Goal: Information Seeking & Learning: Learn about a topic

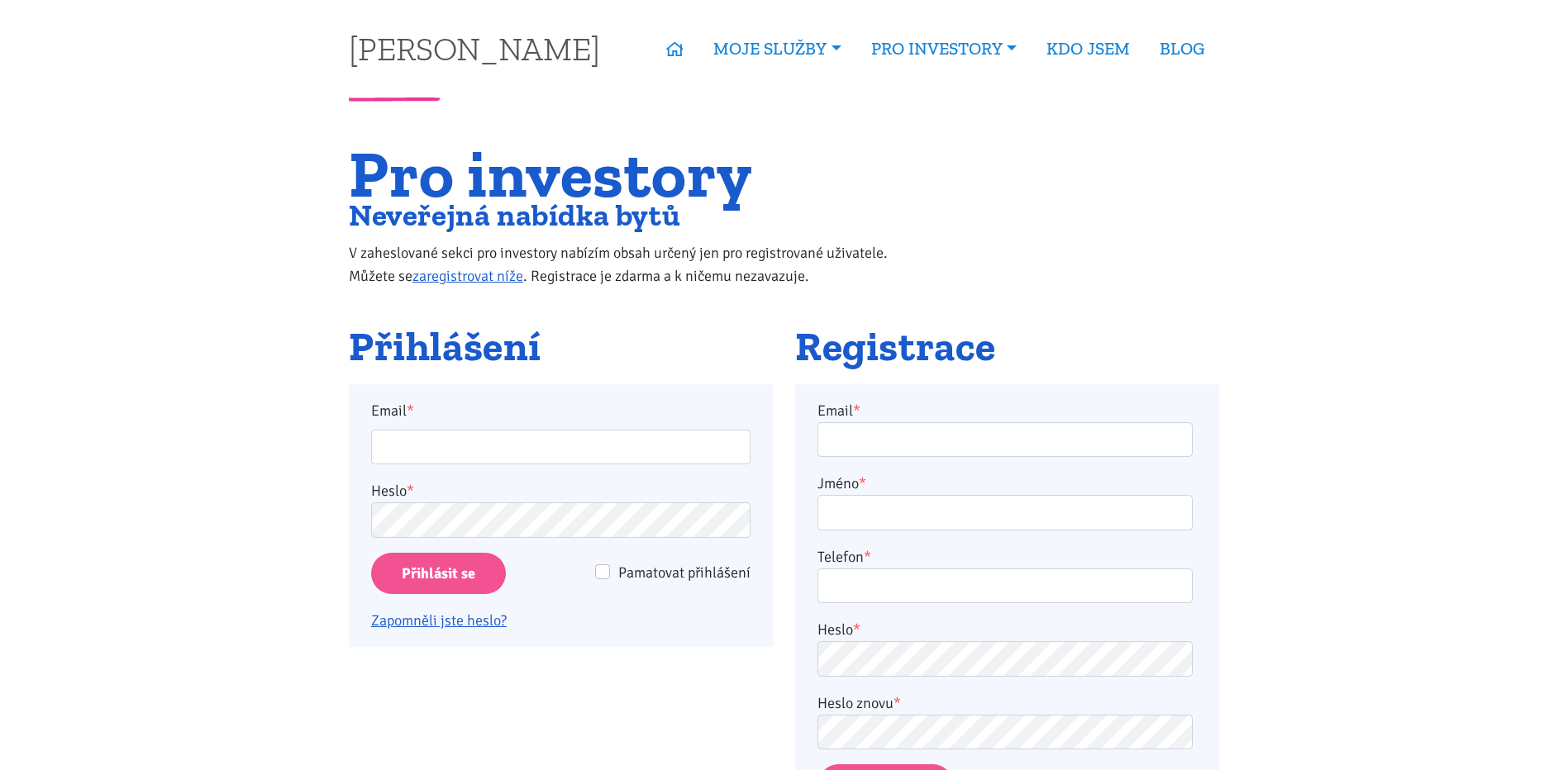
type input "jarek.palka@post.cz"
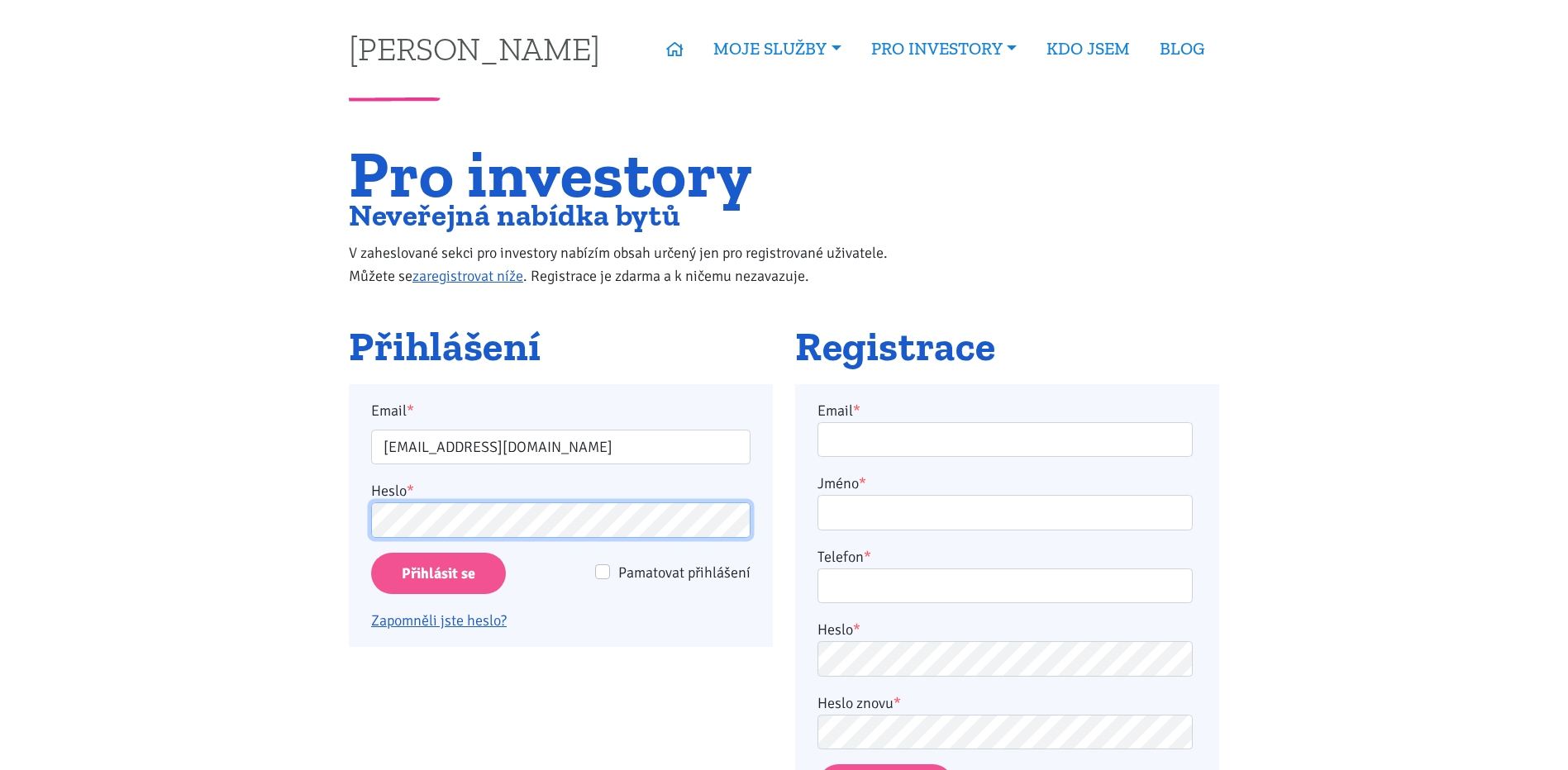
click at [371, 553] on input "Přihlásit se" at bounding box center [438, 574] width 135 height 42
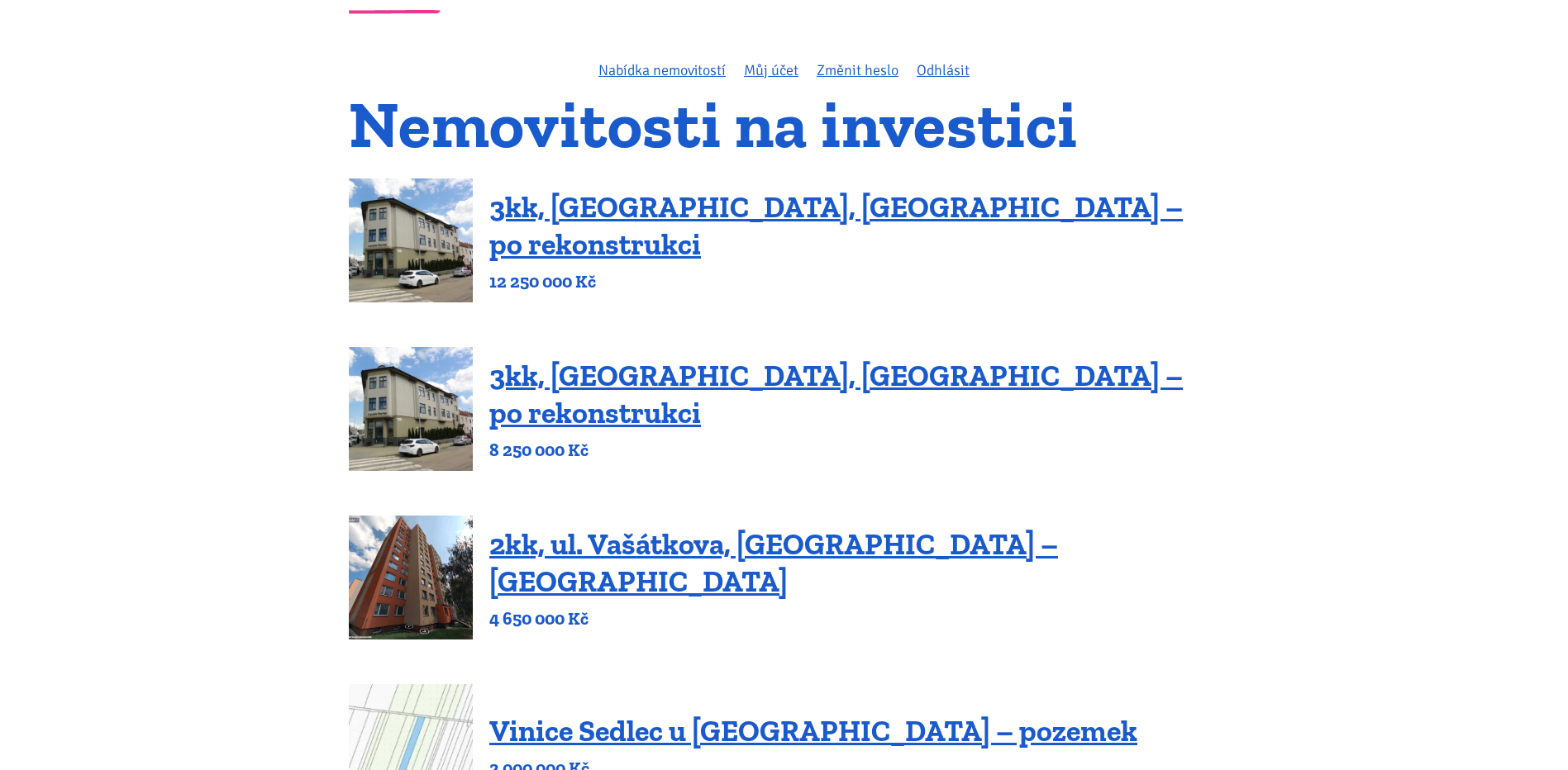
scroll to position [83, 0]
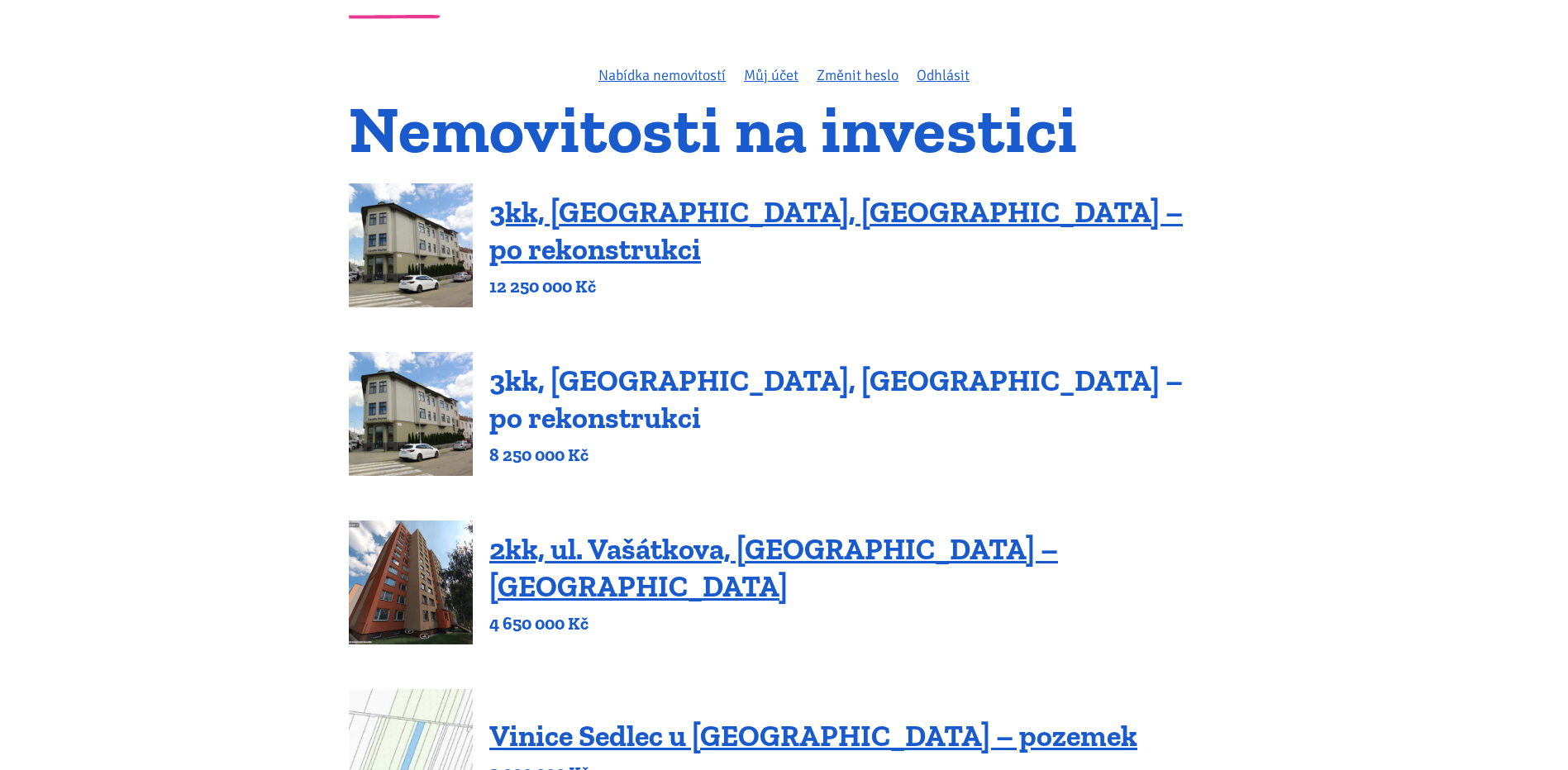
click at [579, 407] on link "3kk, Olomoucká, Brno – po rekonstrukci" at bounding box center [836, 399] width 693 height 72
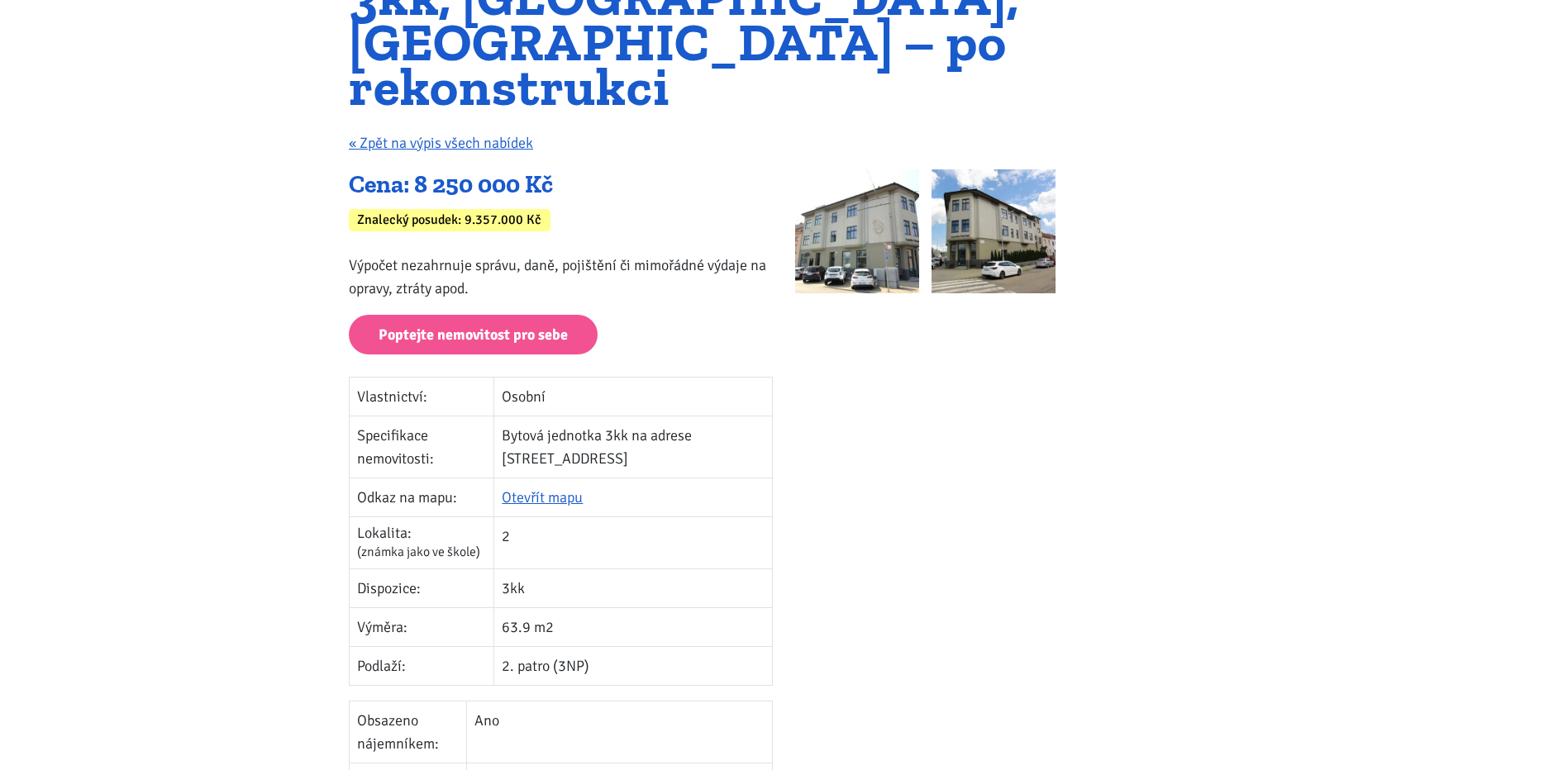
scroll to position [248, 0]
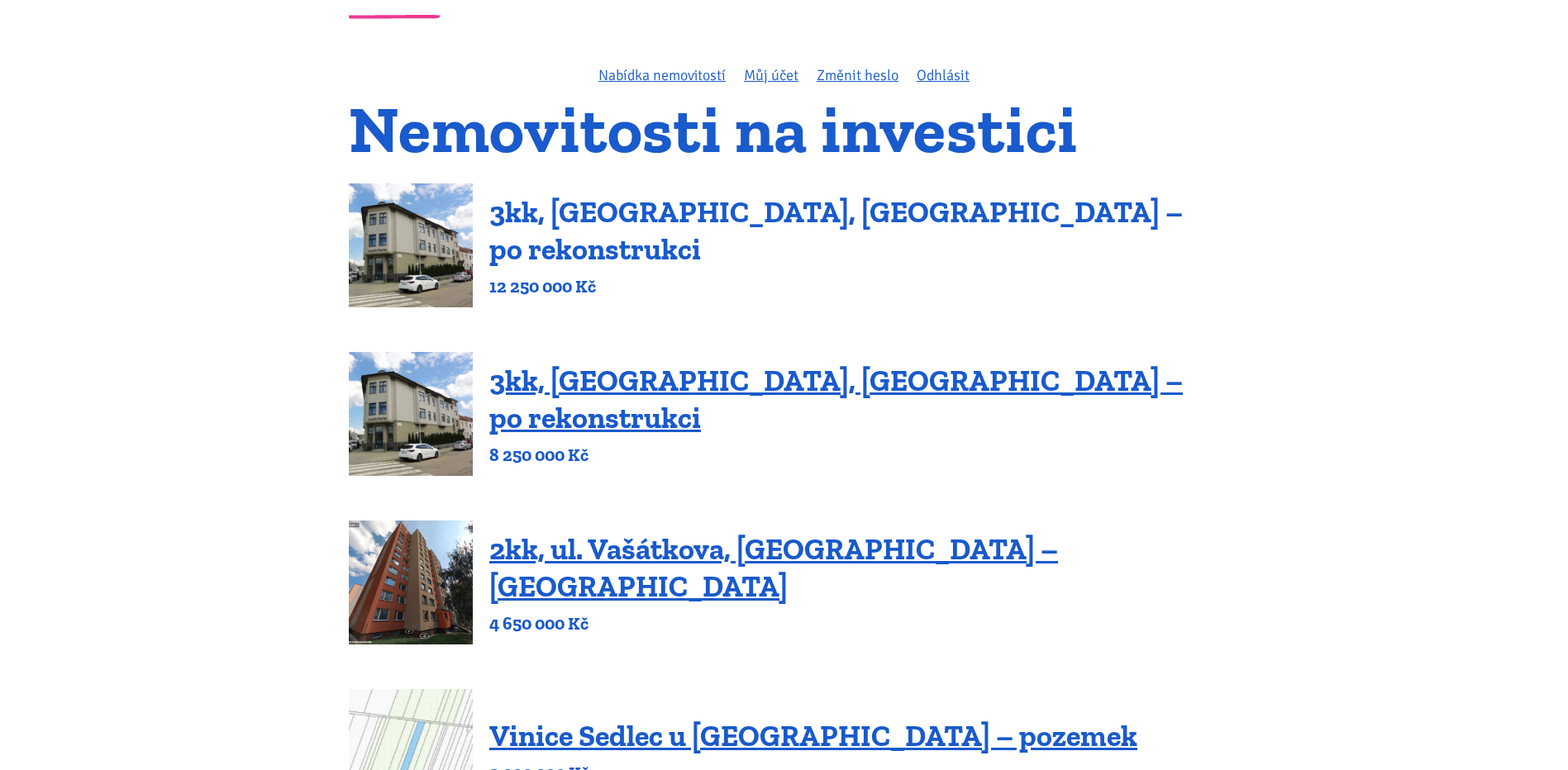
click at [583, 236] on link "3kk, [GEOGRAPHIC_DATA], [GEOGRAPHIC_DATA] – po rekonstrukci" at bounding box center [836, 230] width 693 height 72
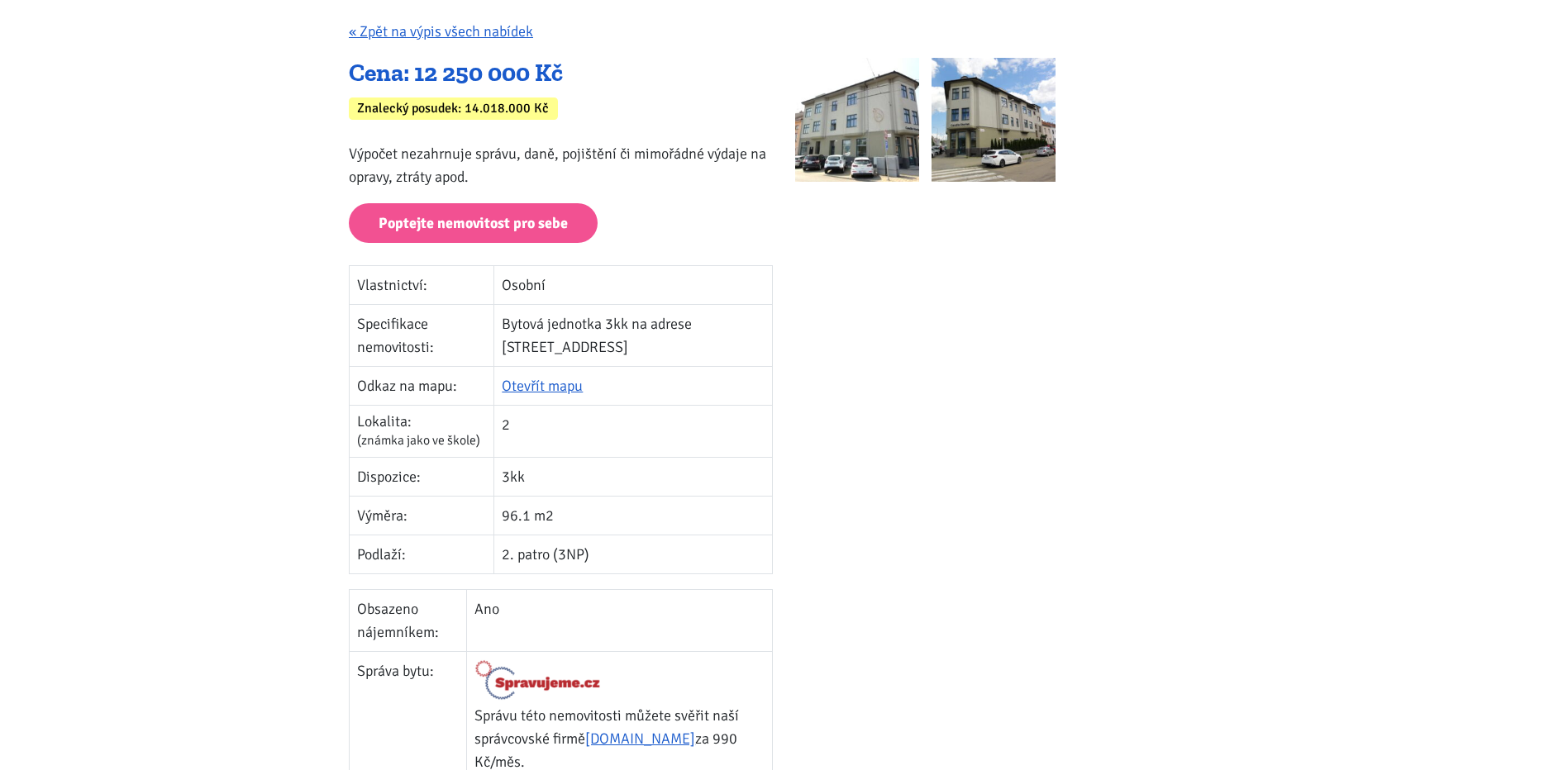
scroll to position [83, 0]
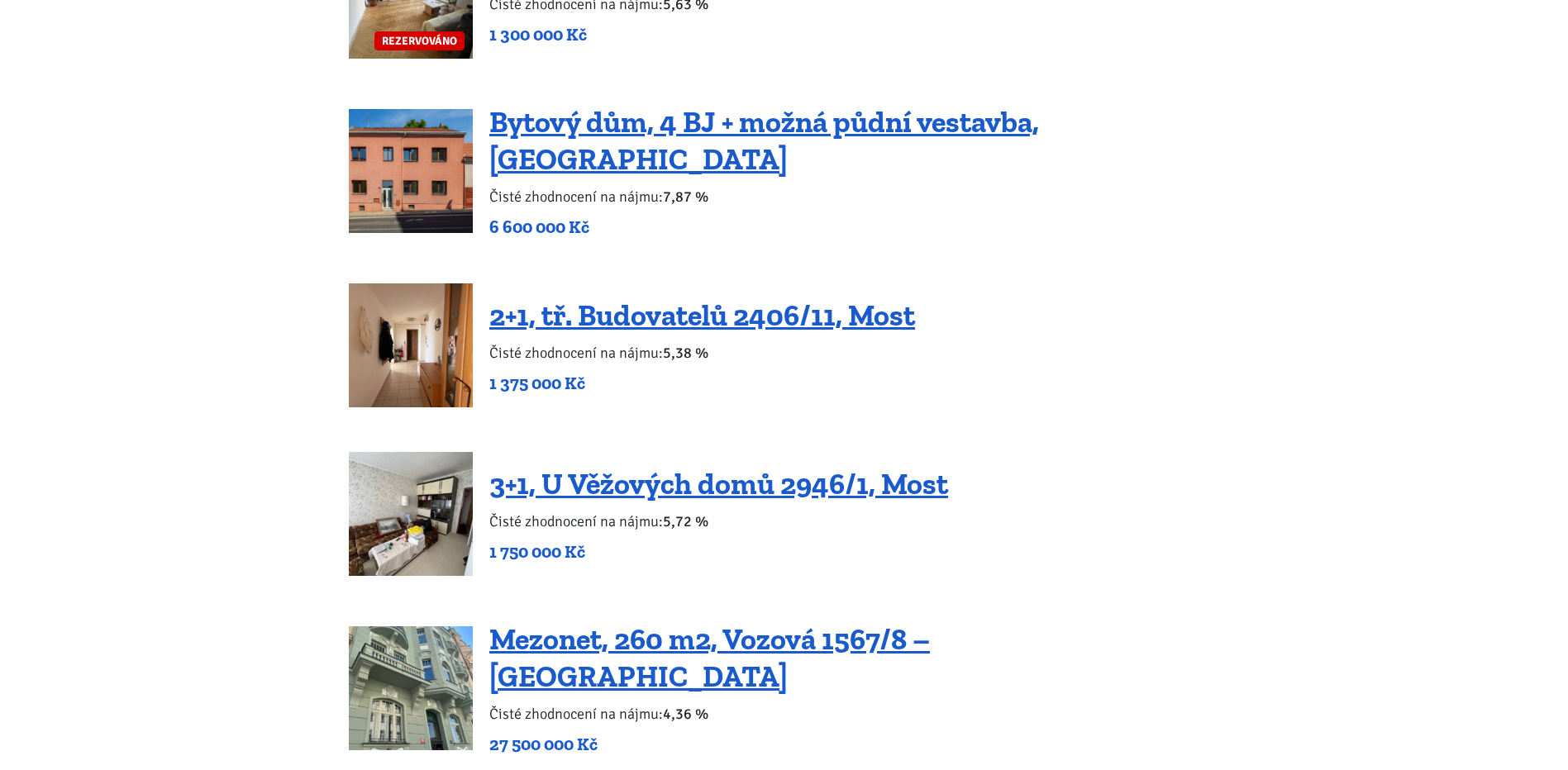
scroll to position [1735, 0]
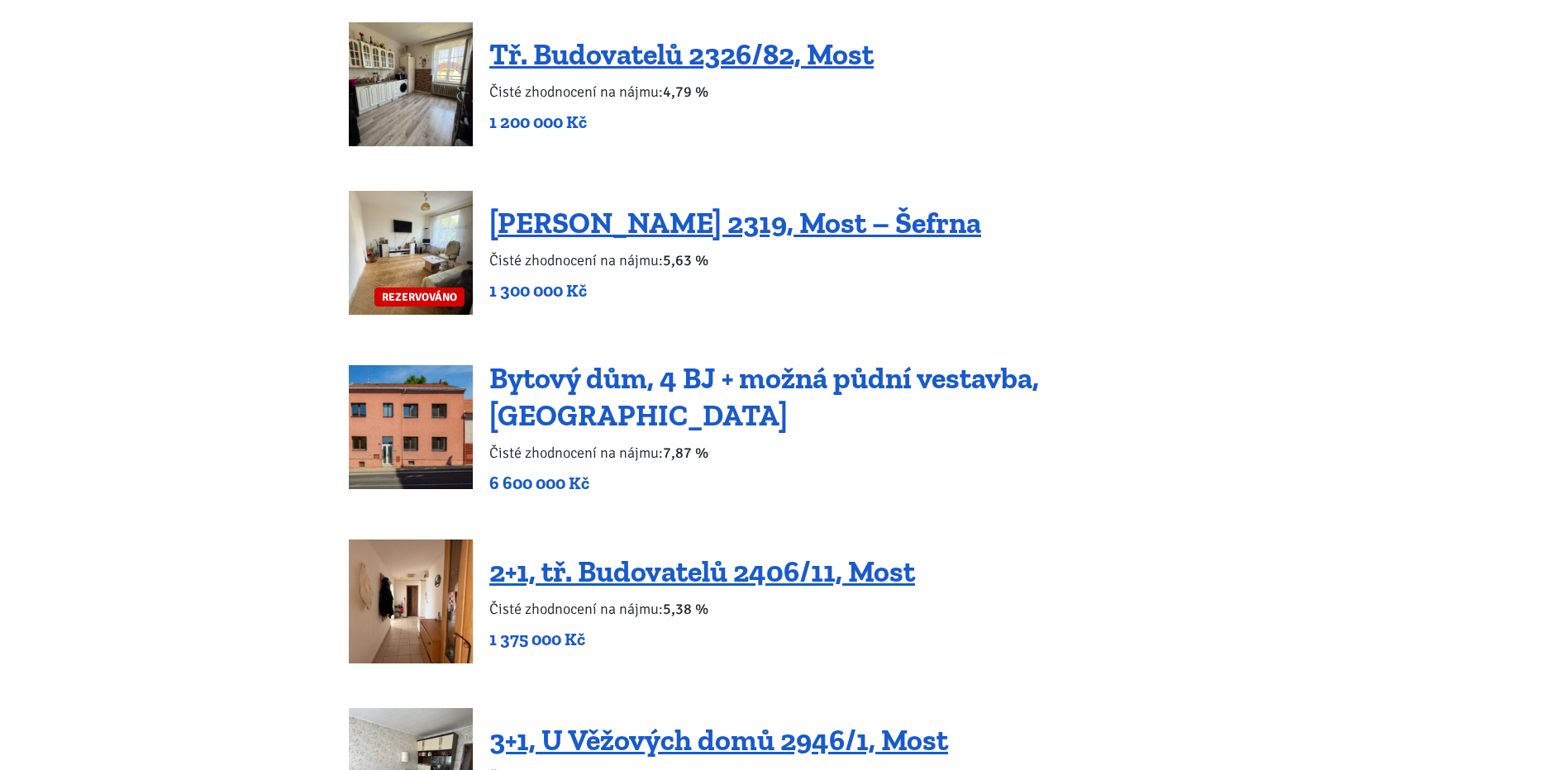
click at [652, 402] on link "Bytový dům, 4 BJ + možná půdní vestavba, Podbořany" at bounding box center [764, 396] width 549 height 72
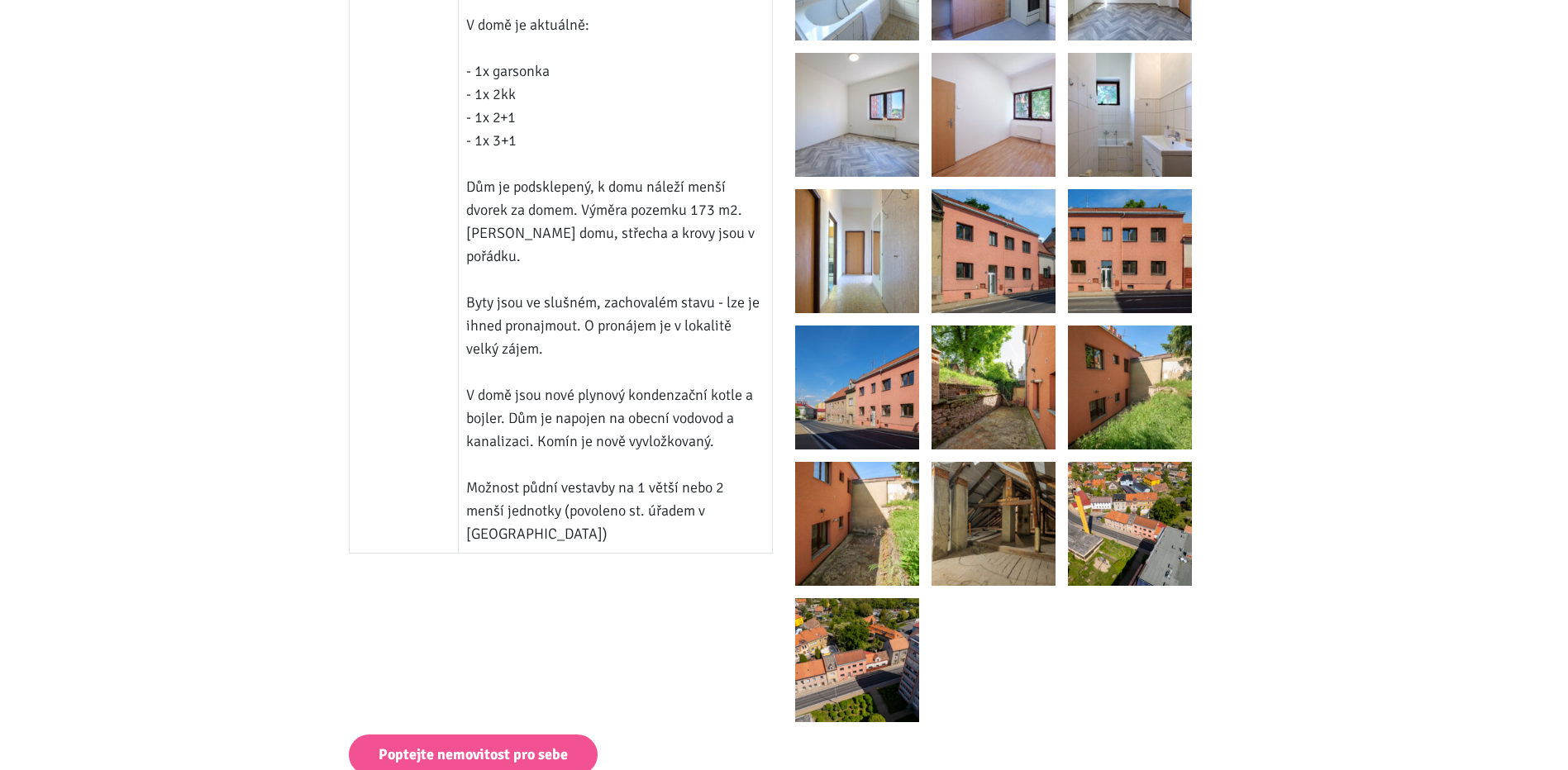
scroll to position [1405, 0]
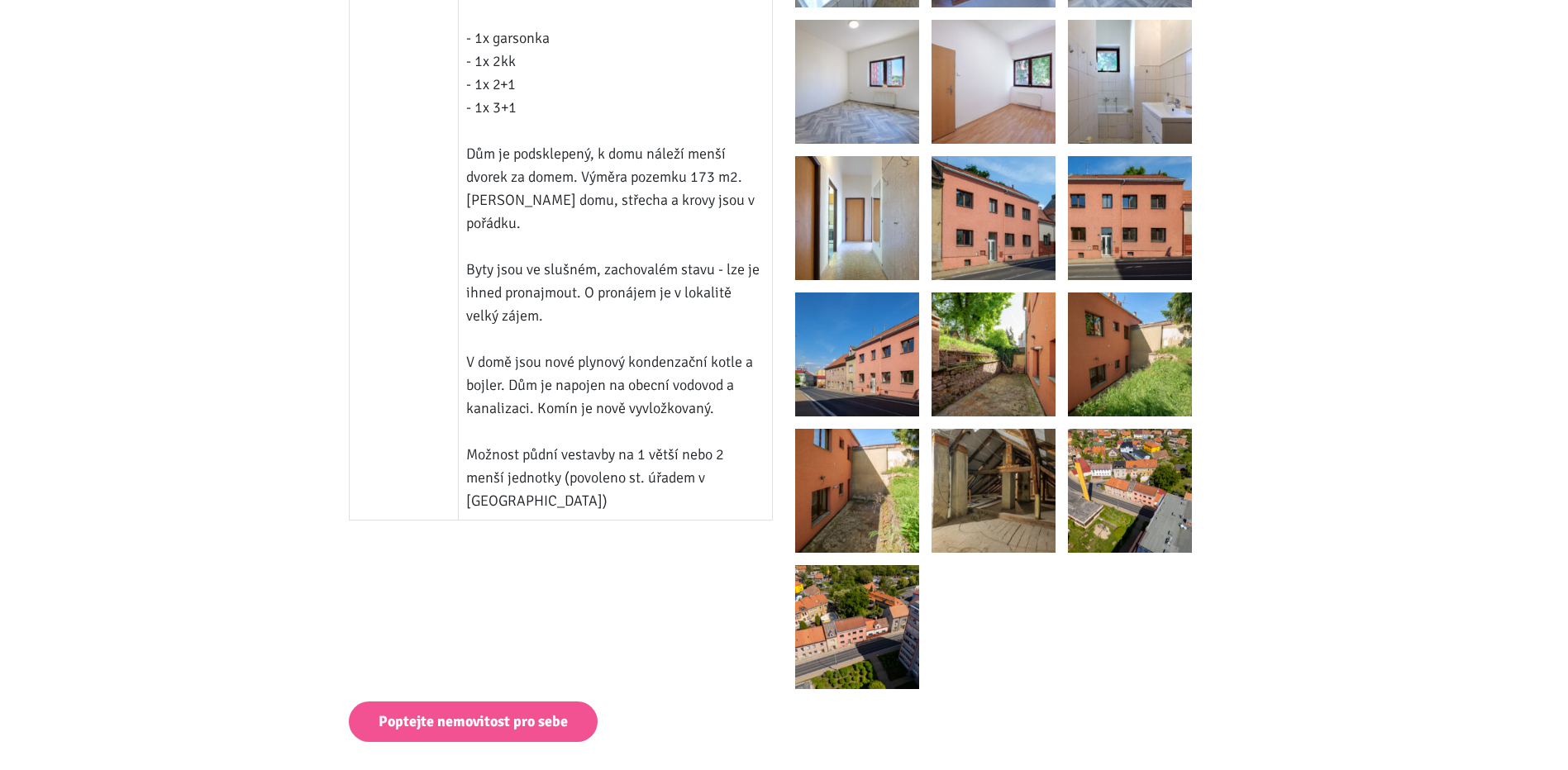
click at [1031, 526] on img at bounding box center [994, 491] width 124 height 124
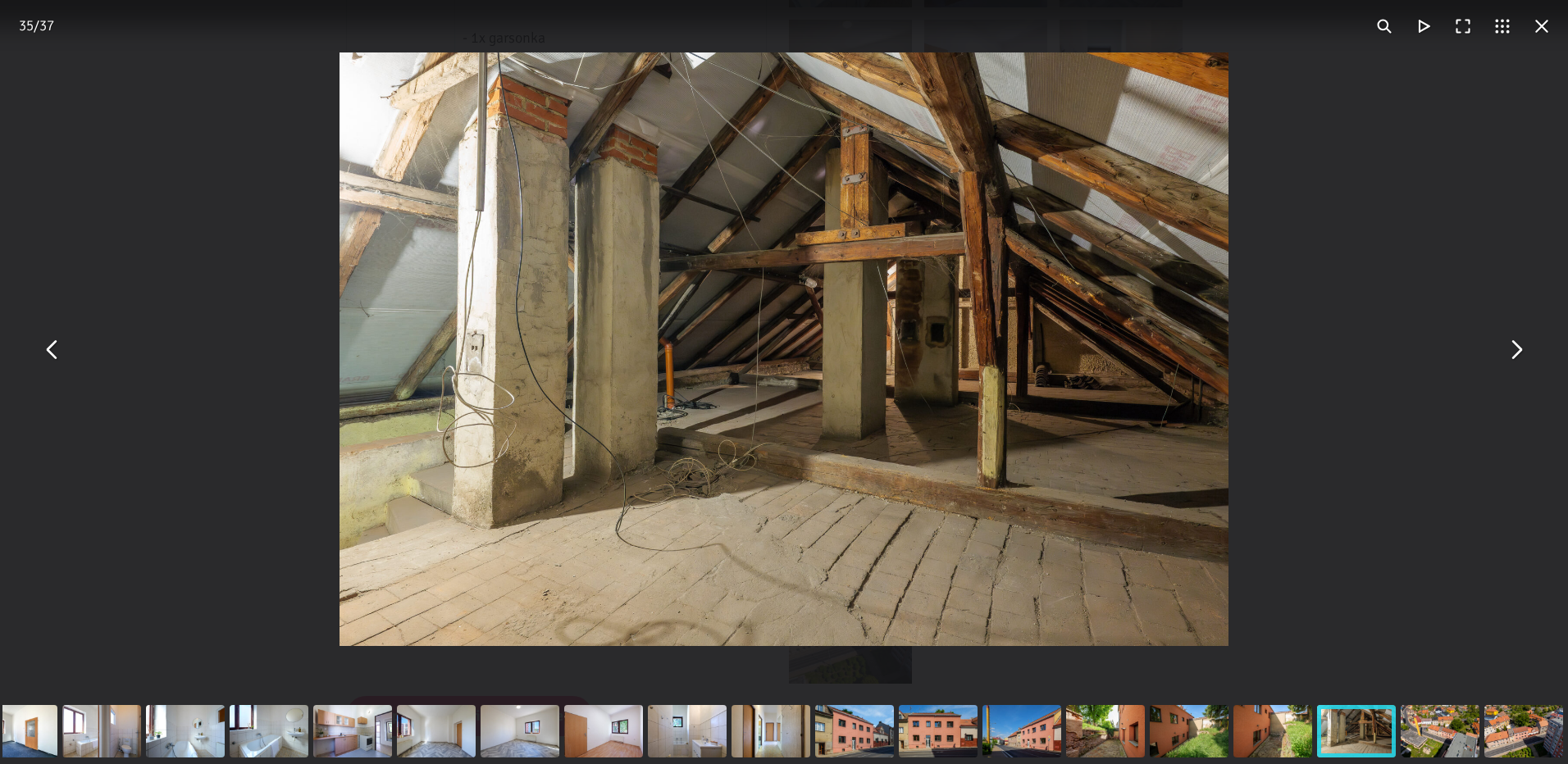
click at [1547, 19] on button "You can close this modal content with the ESC key" at bounding box center [1542, 25] width 39 height 39
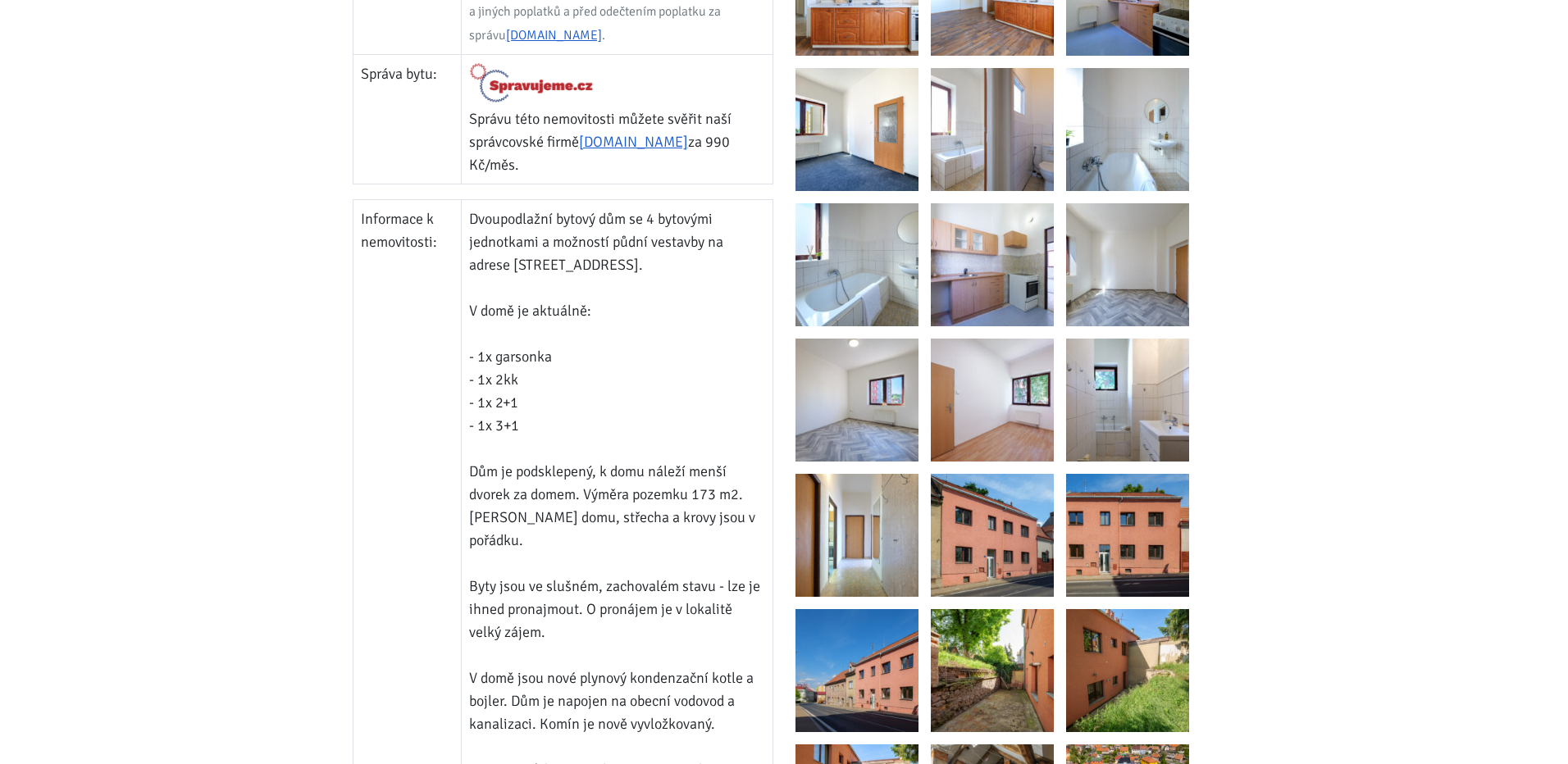
scroll to position [1066, 0]
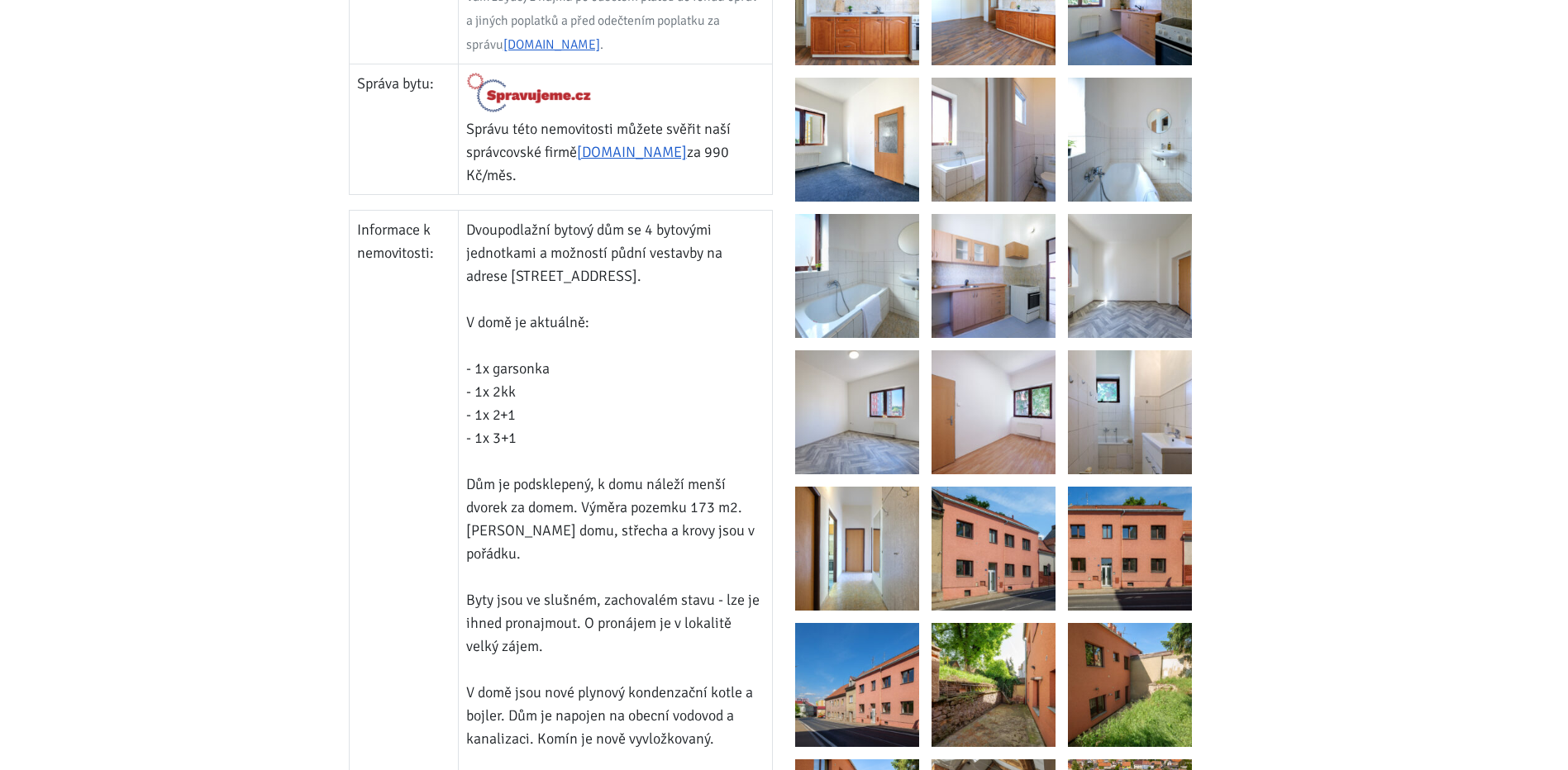
click at [887, 313] on img at bounding box center [857, 276] width 124 height 124
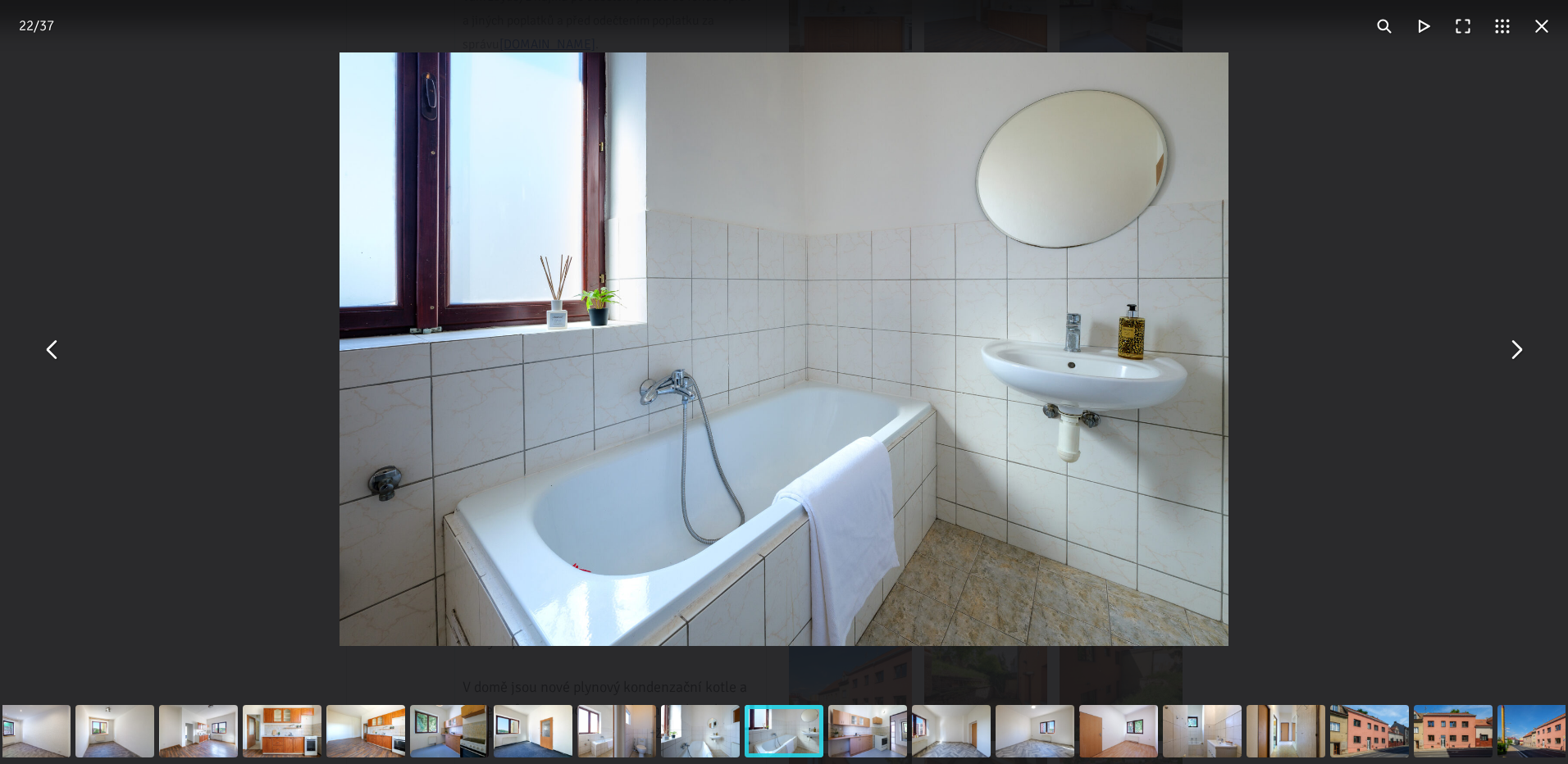
click at [1541, 24] on button "You can close this modal content with the ESC key" at bounding box center [1542, 25] width 39 height 39
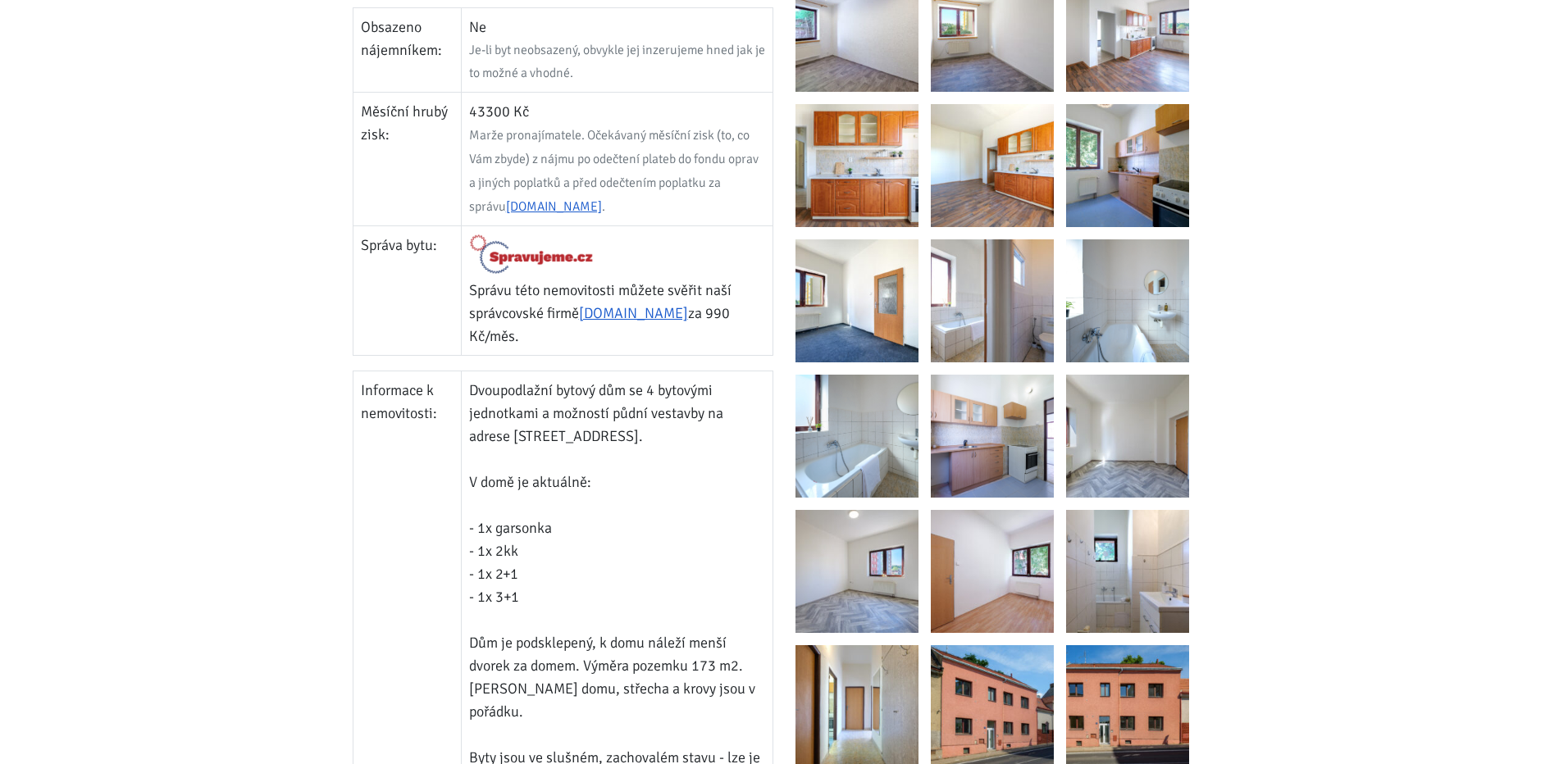
scroll to position [902, 0]
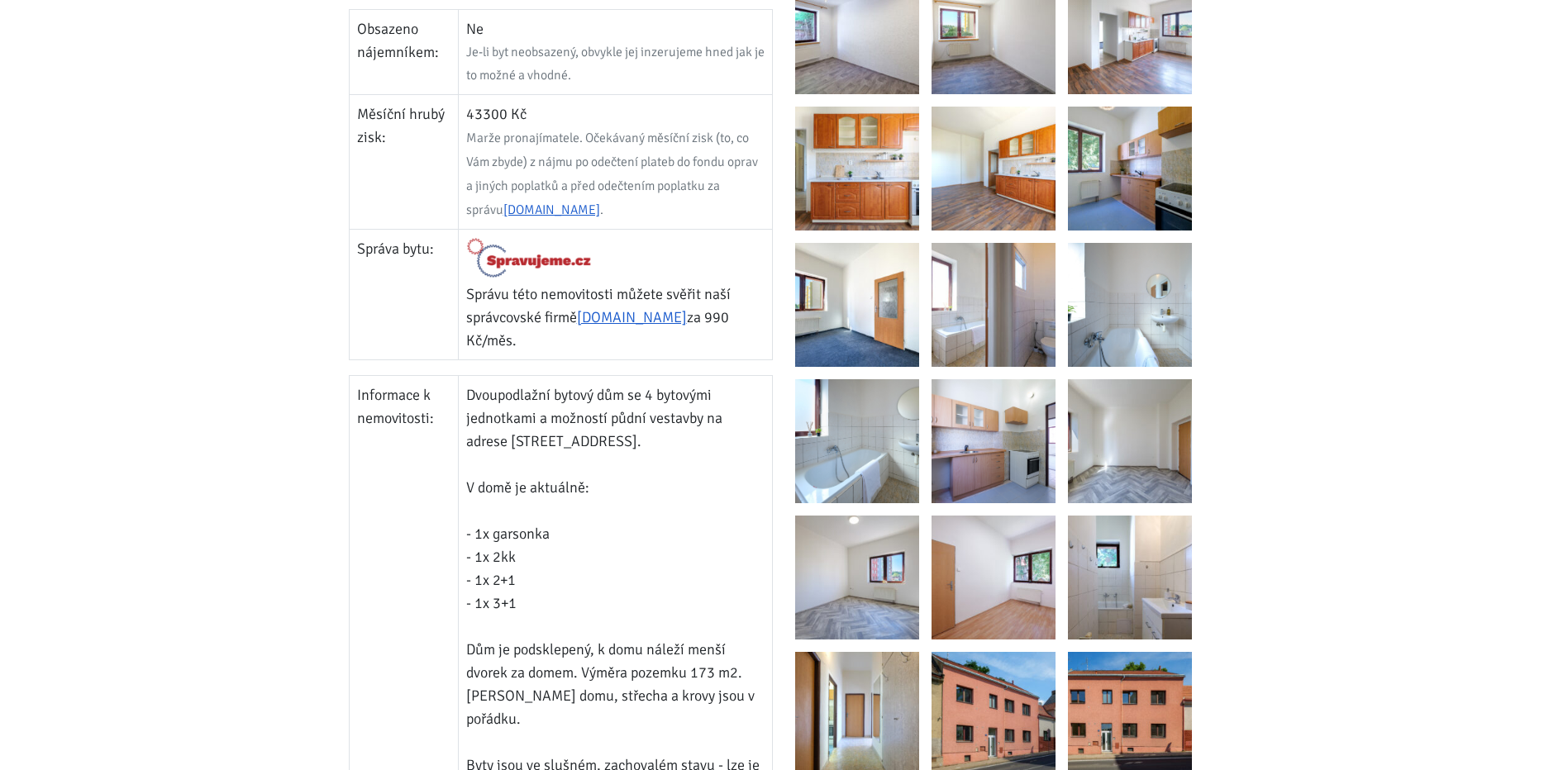
click at [869, 194] on img at bounding box center [857, 169] width 124 height 124
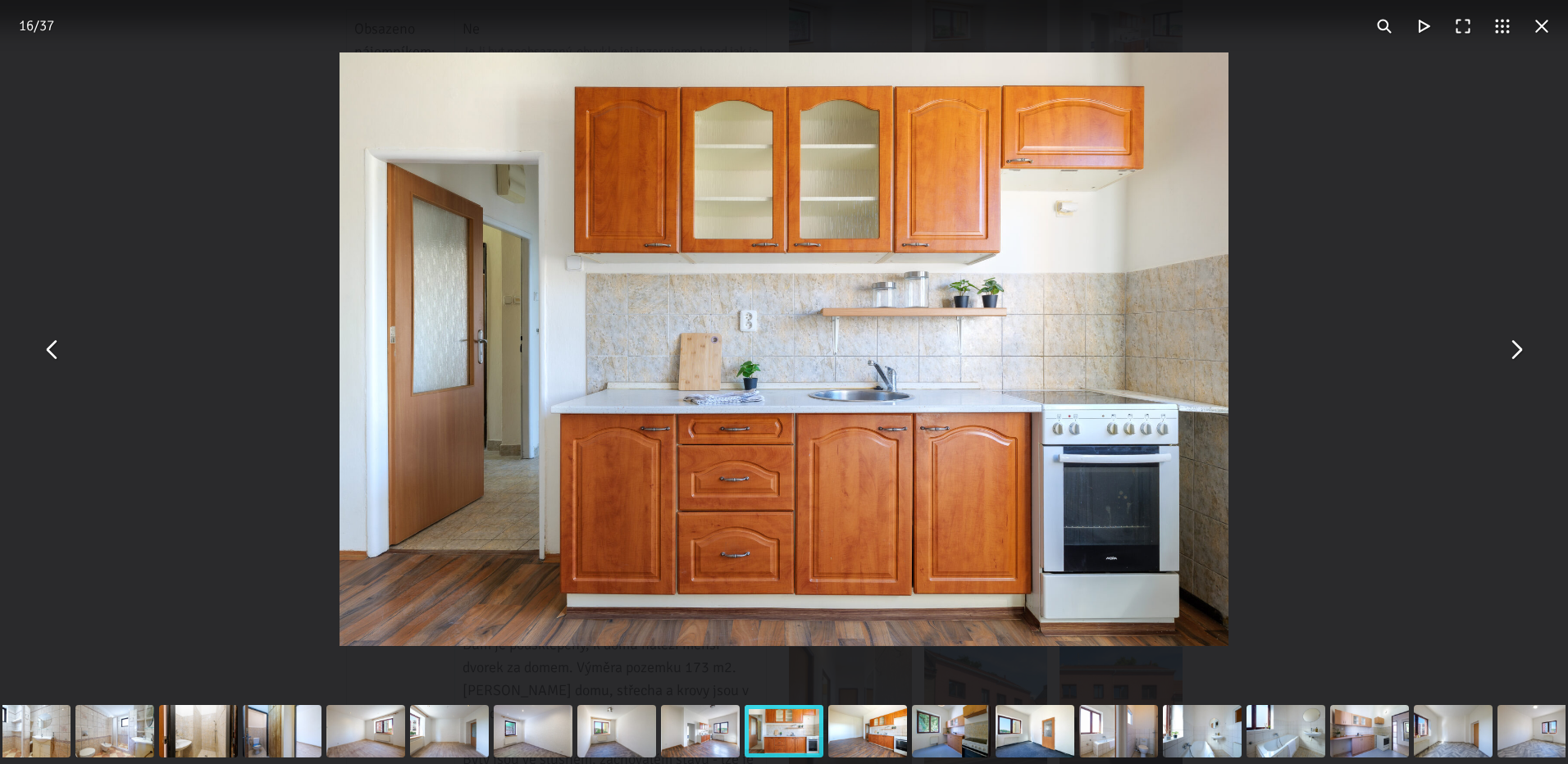
click at [1533, 21] on button "You can close this modal content with the ESC key" at bounding box center [1542, 25] width 39 height 39
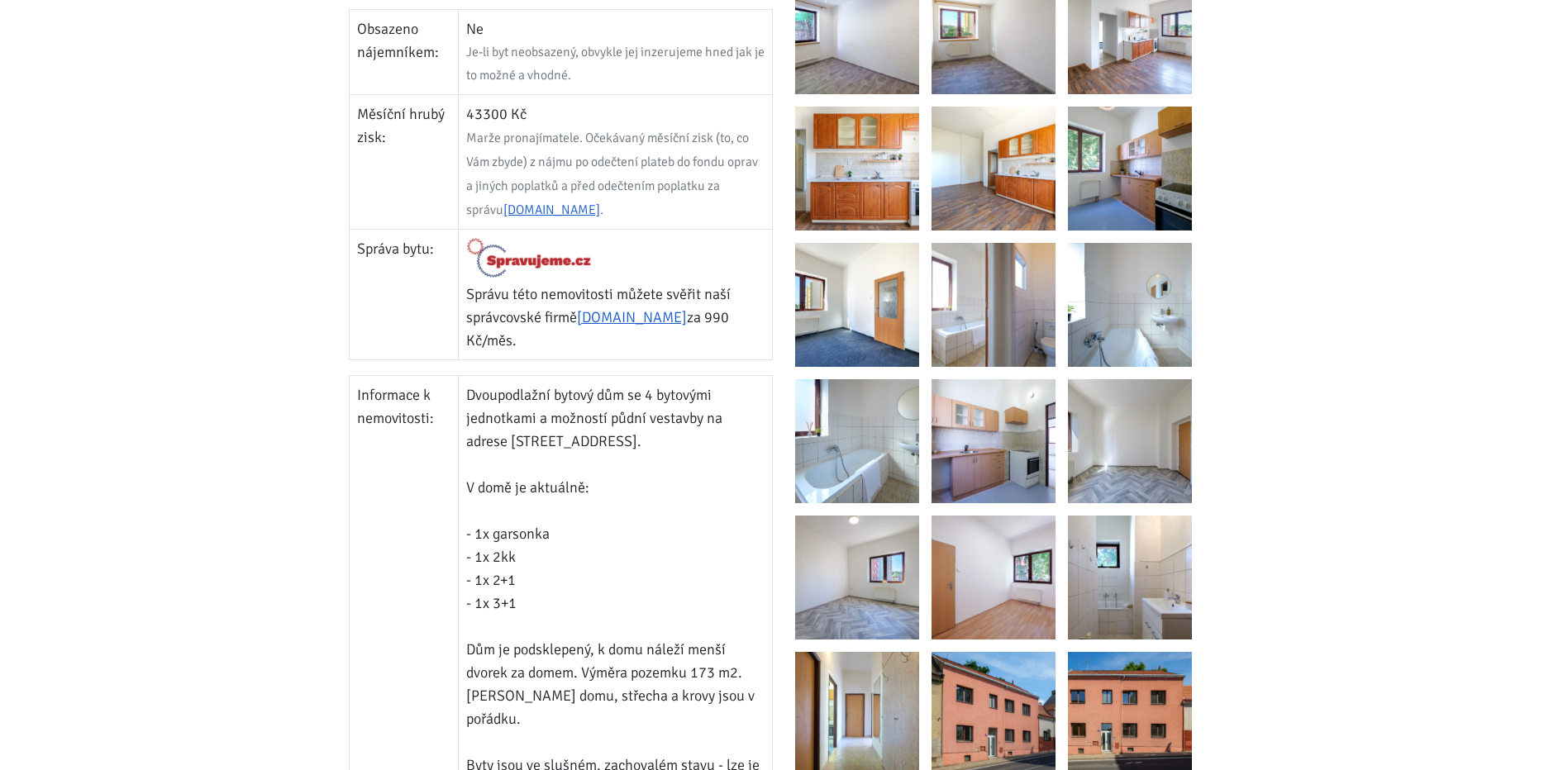
click at [860, 198] on img at bounding box center [857, 169] width 124 height 124
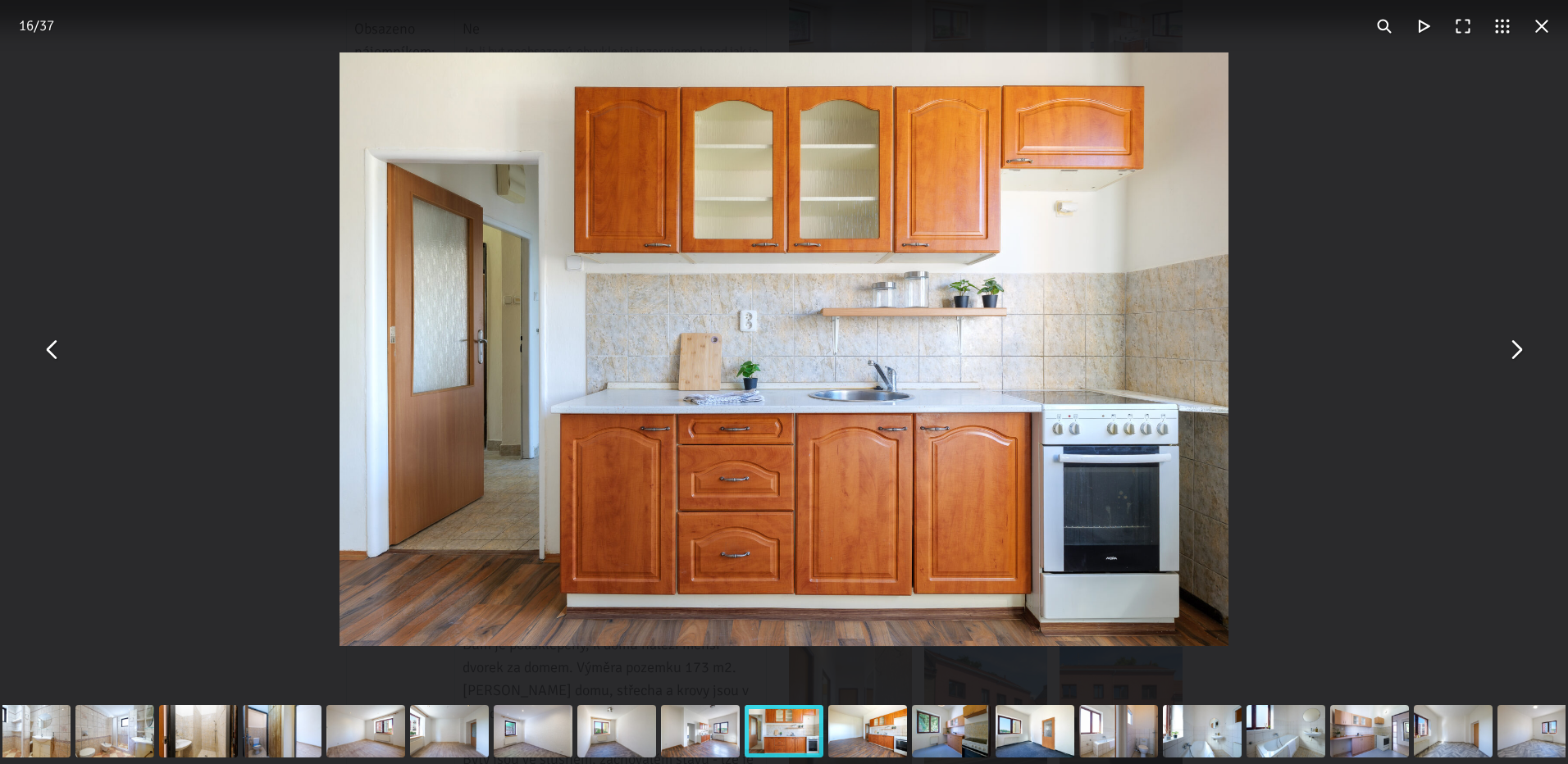
click at [1537, 40] on button "You can close this modal content with the ESC key" at bounding box center [1542, 25] width 39 height 39
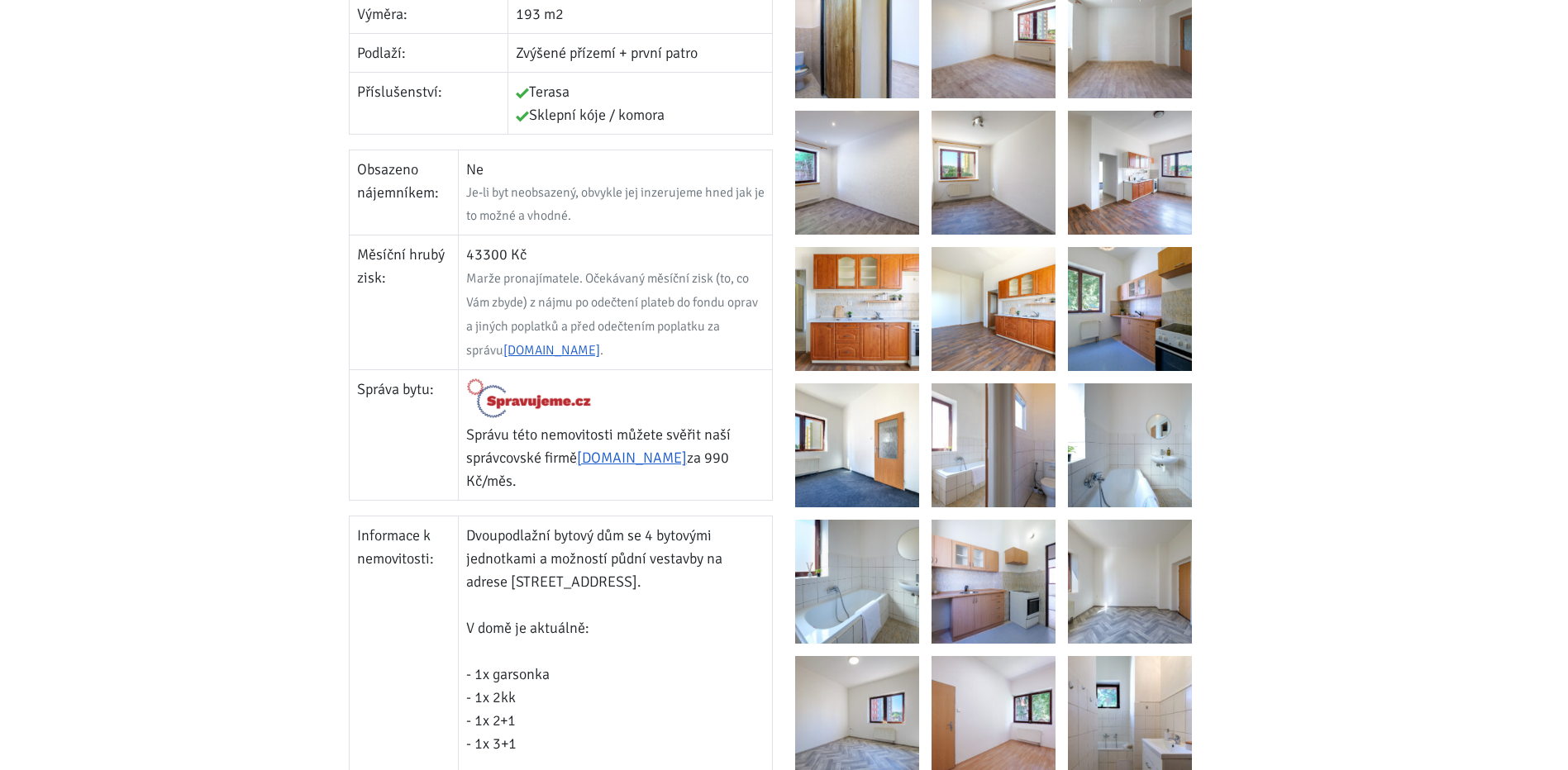
scroll to position [744, 0]
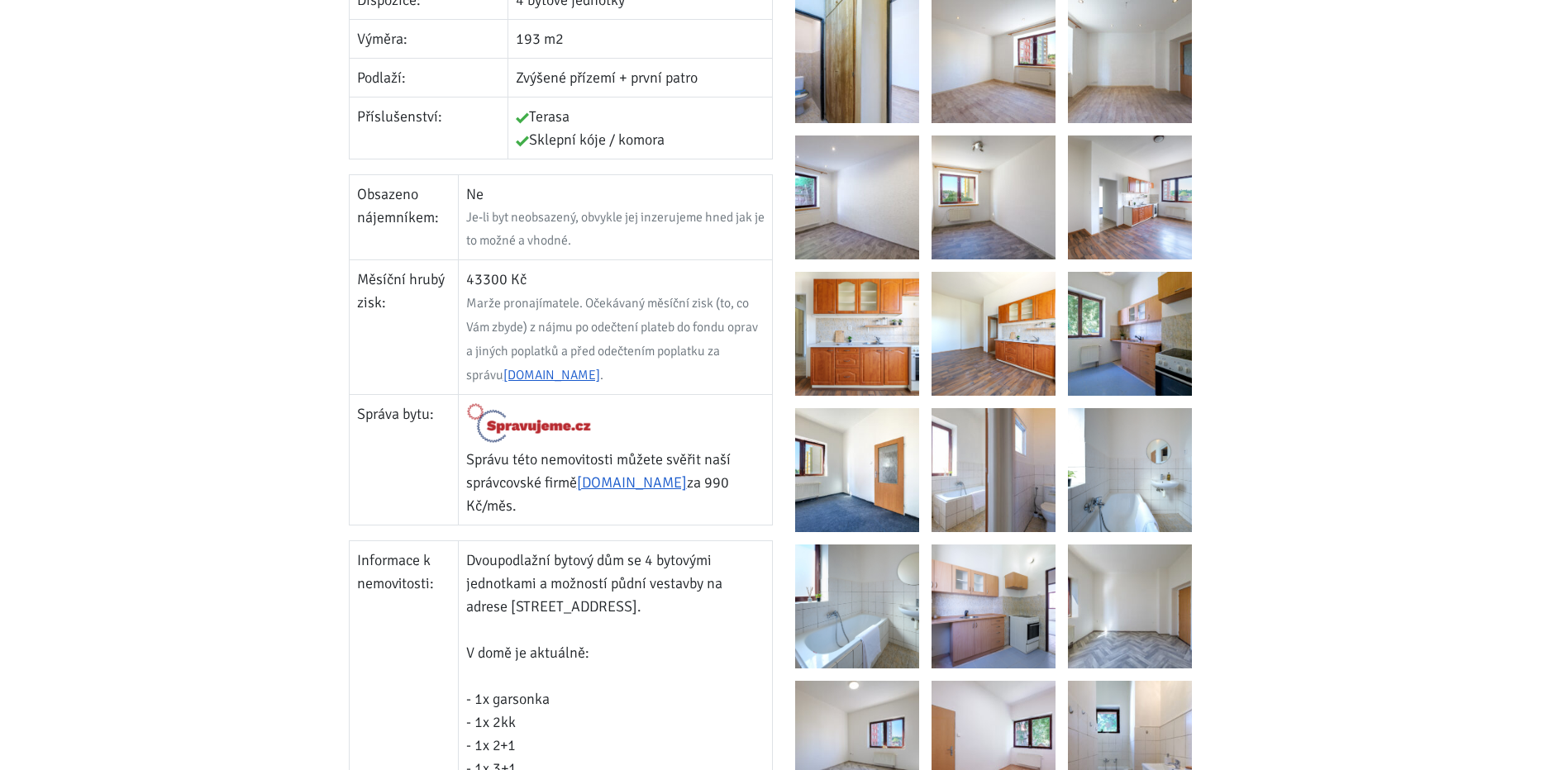
click at [892, 215] on img at bounding box center [857, 197] width 124 height 124
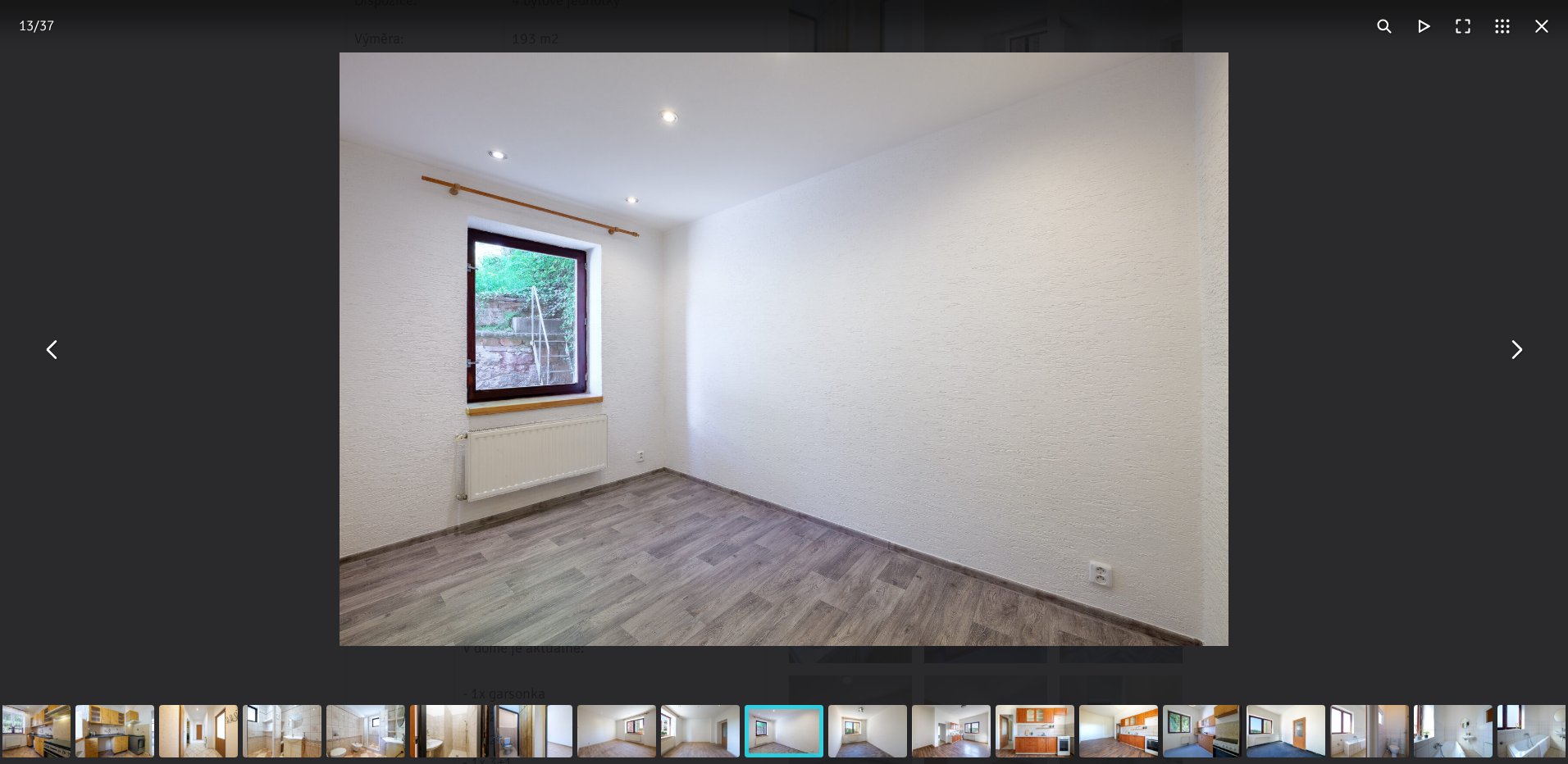
click at [1535, 38] on button "You can close this modal content with the ESC key" at bounding box center [1542, 25] width 39 height 39
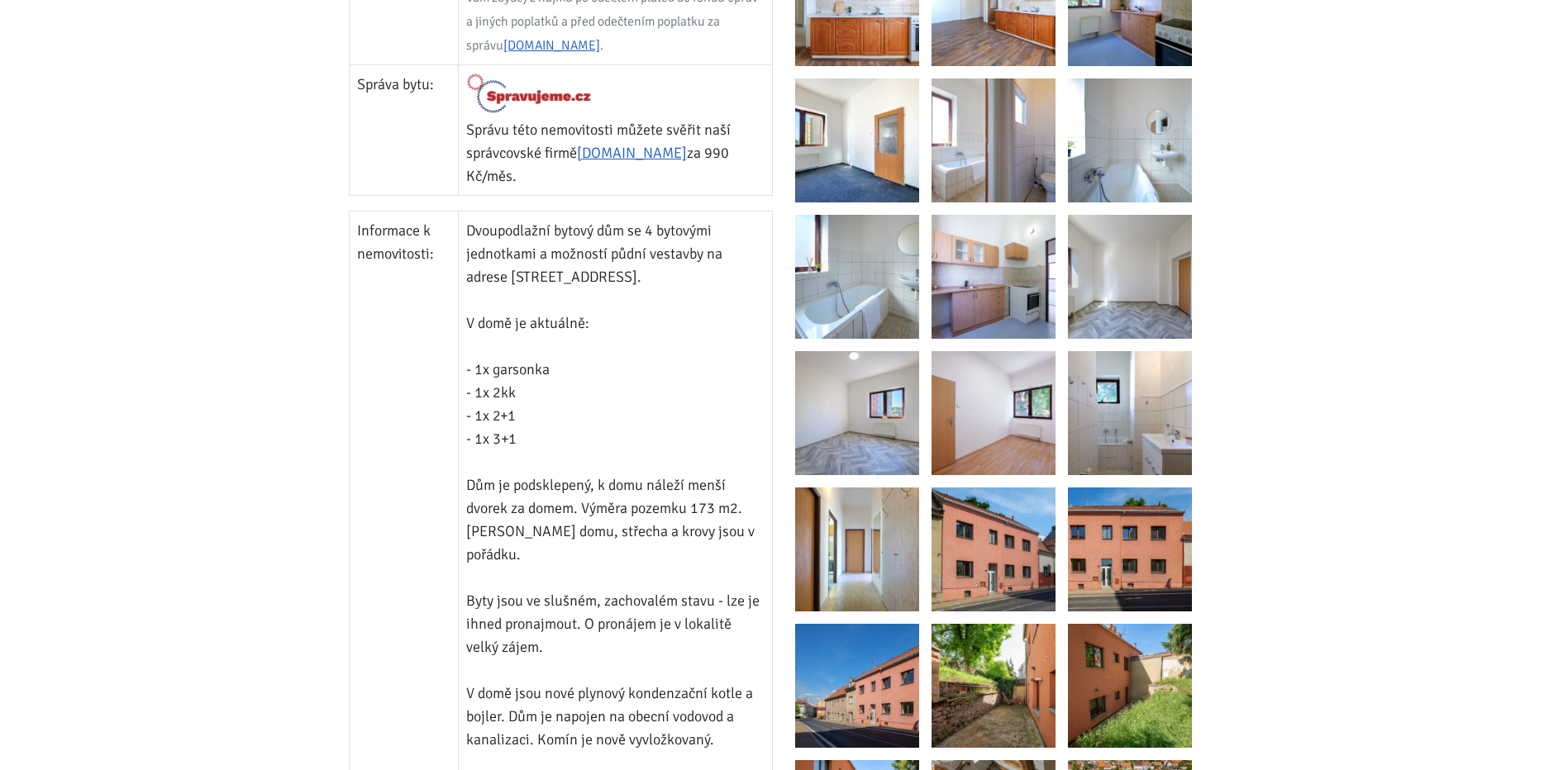
scroll to position [1075, 0]
